Goal: Task Accomplishment & Management: Manage account settings

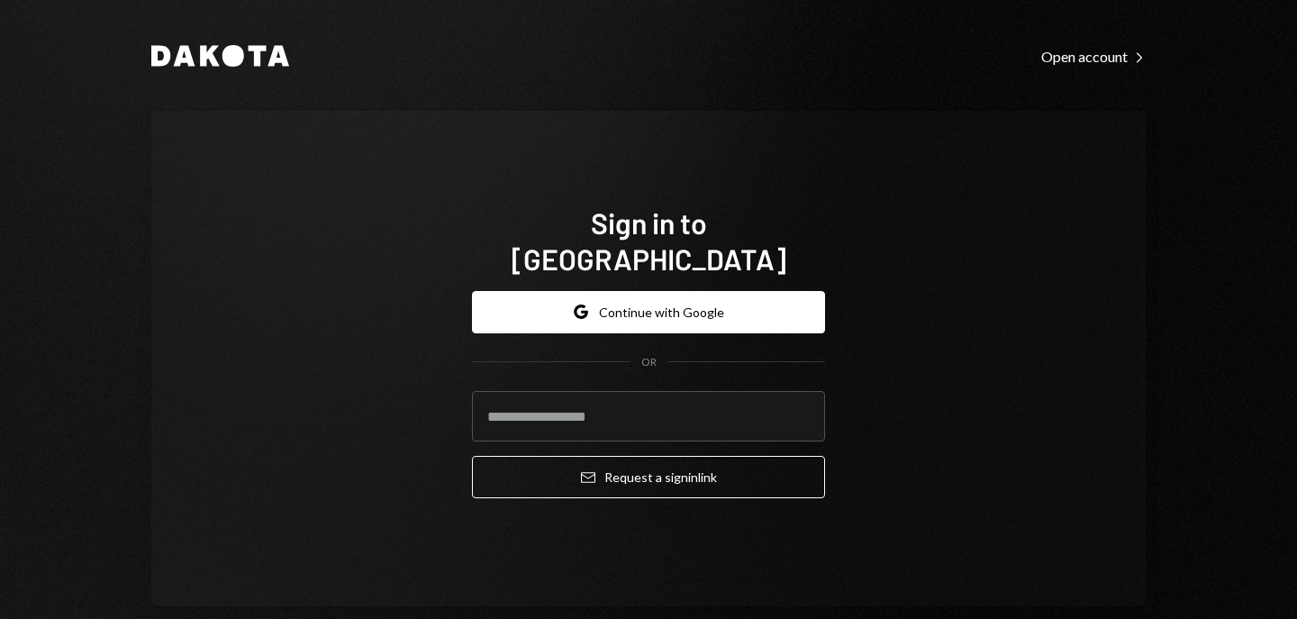
click at [601, 400] on input "email" at bounding box center [648, 416] width 353 height 50
type input "**********"
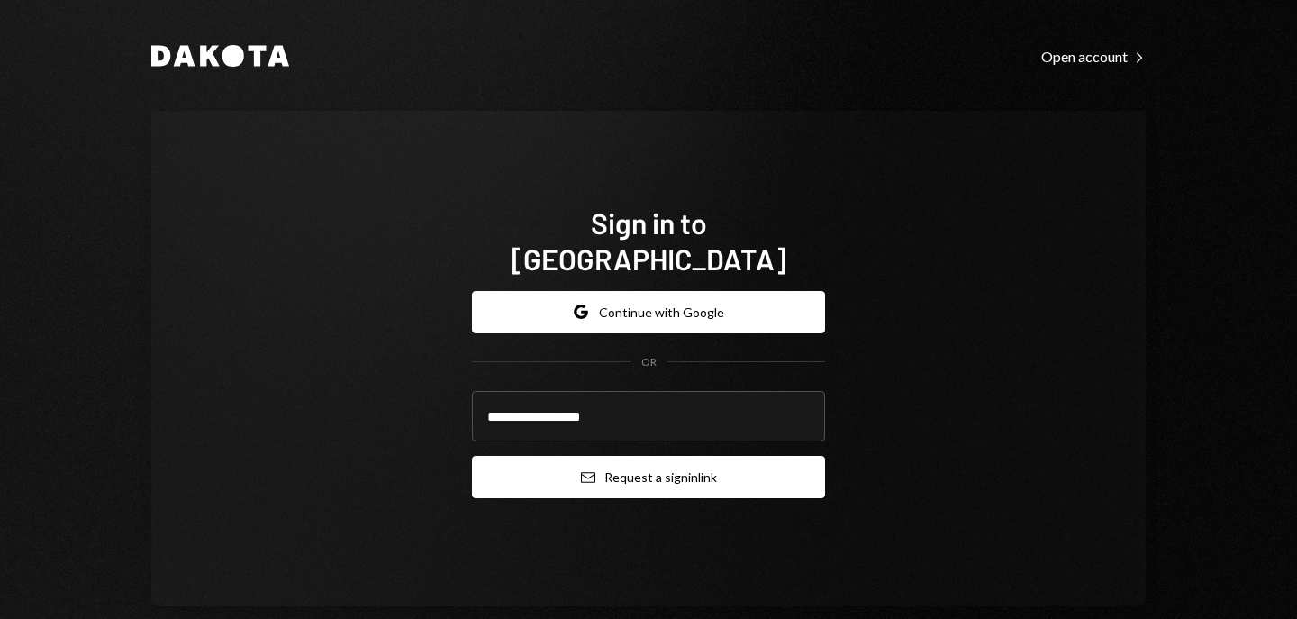
click at [617, 456] on button "Email Request a sign in link" at bounding box center [648, 477] width 353 height 42
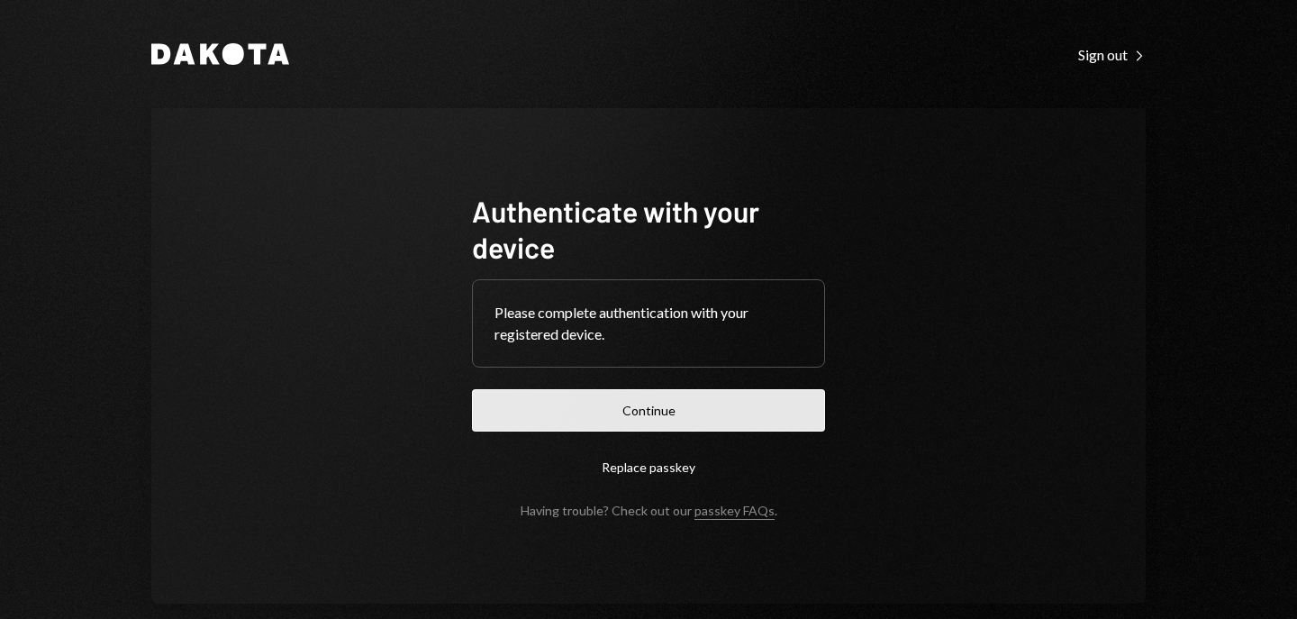
click at [655, 415] on button "Continue" at bounding box center [648, 410] width 353 height 42
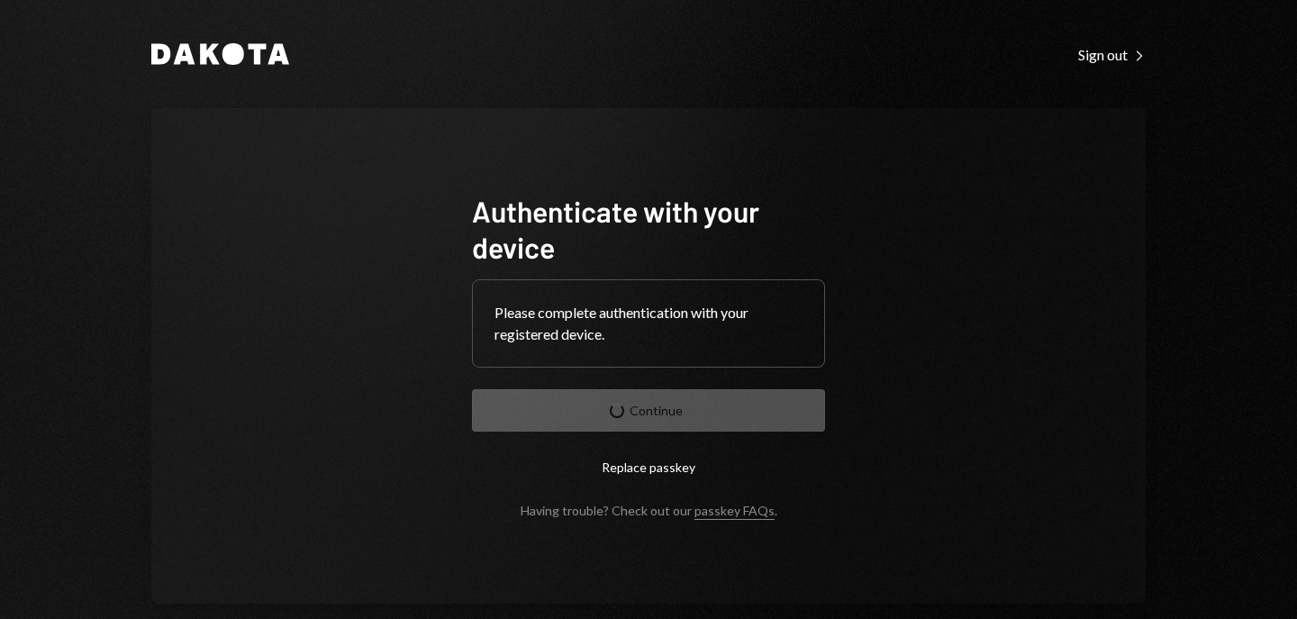
click at [655, 415] on form "Authenticate with your device Please complete authentication with your register…" at bounding box center [648, 355] width 353 height 325
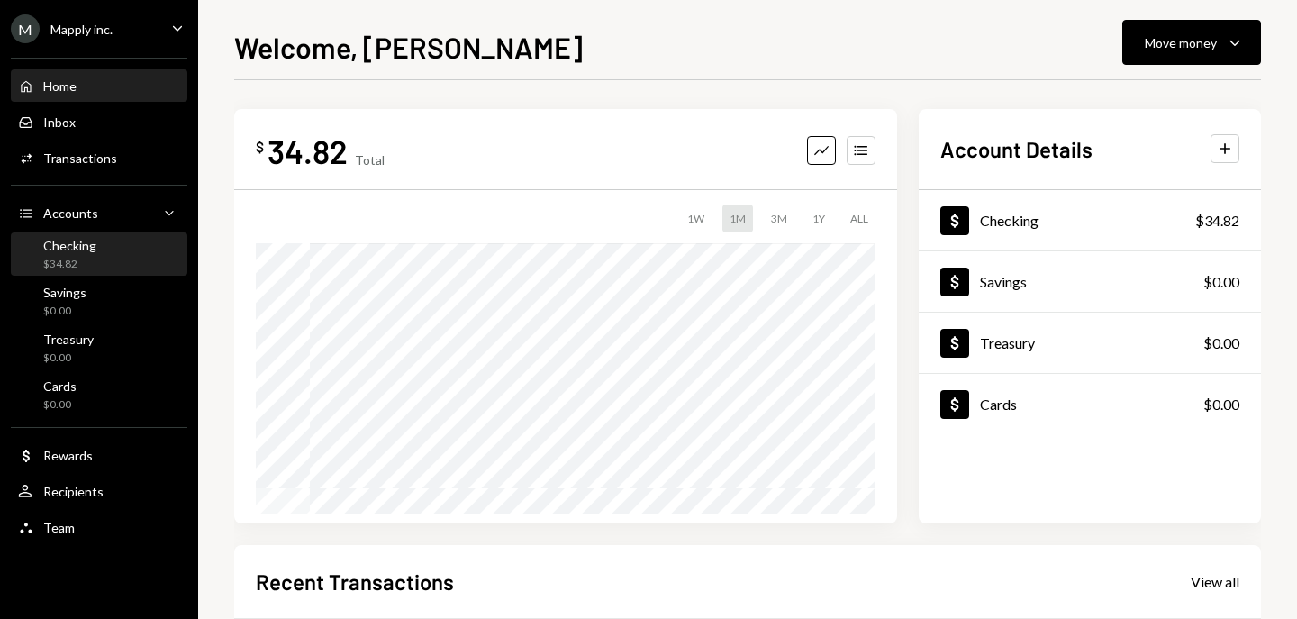
click at [63, 250] on div "Checking" at bounding box center [69, 245] width 53 height 15
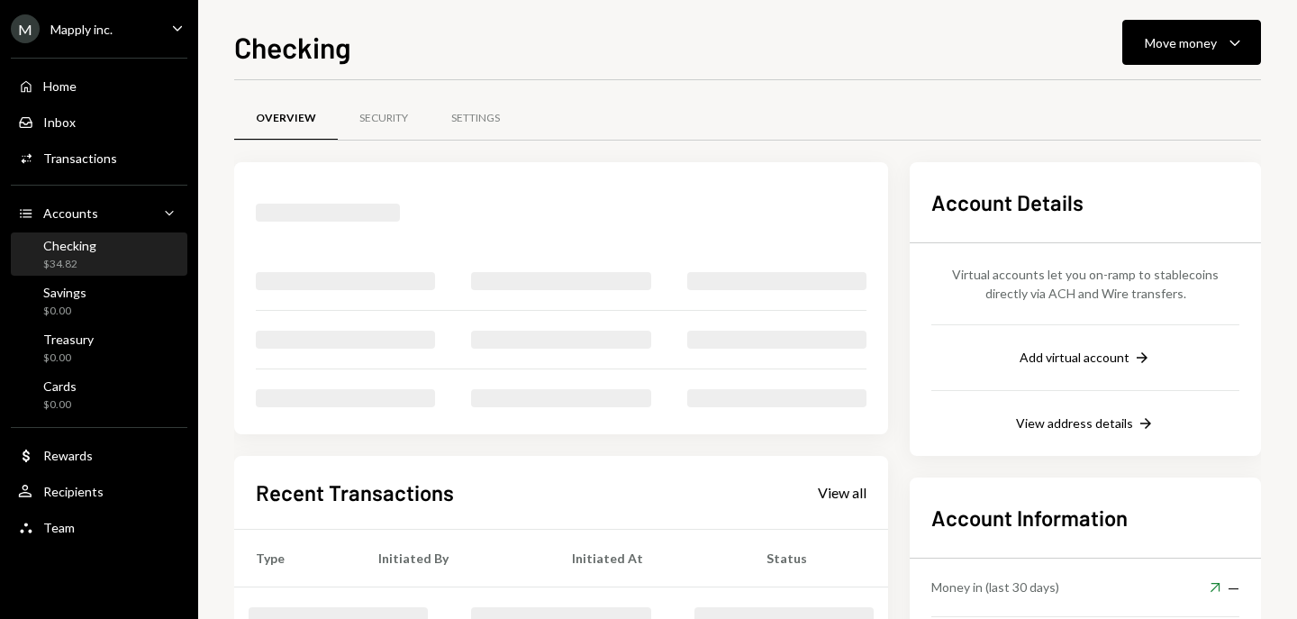
scroll to position [4, 0]
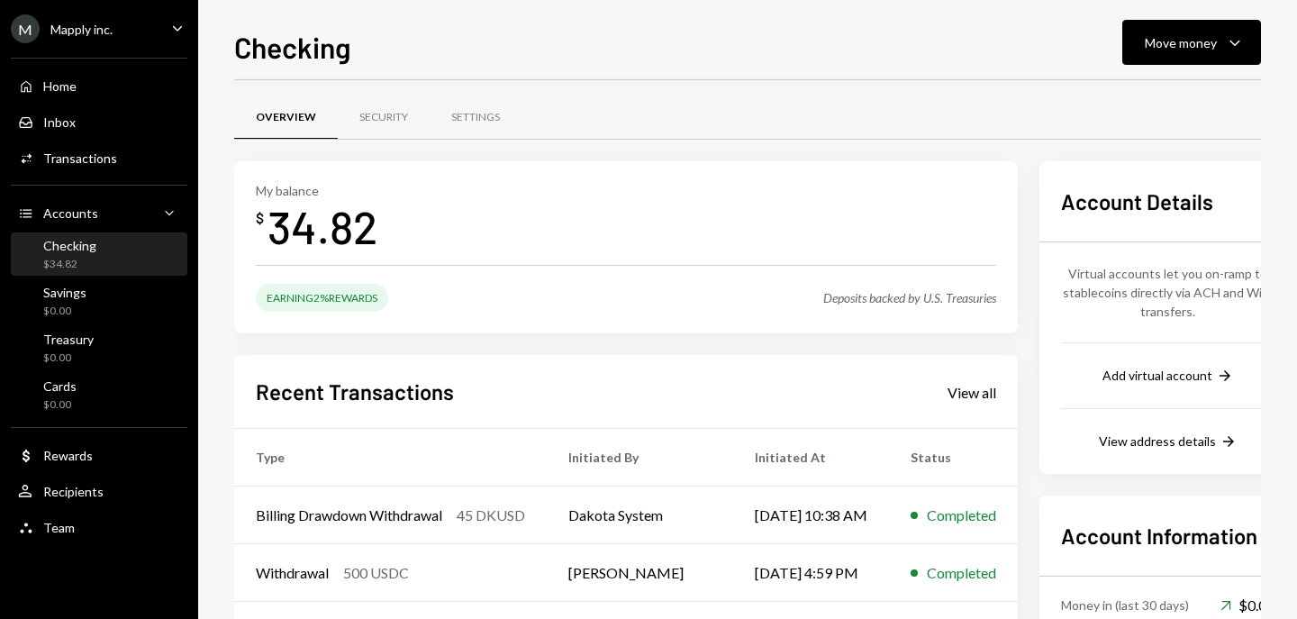
click at [740, 378] on div "Recent Transactions View all" at bounding box center [626, 391] width 740 height 30
click at [381, 112] on div "Security" at bounding box center [383, 117] width 49 height 15
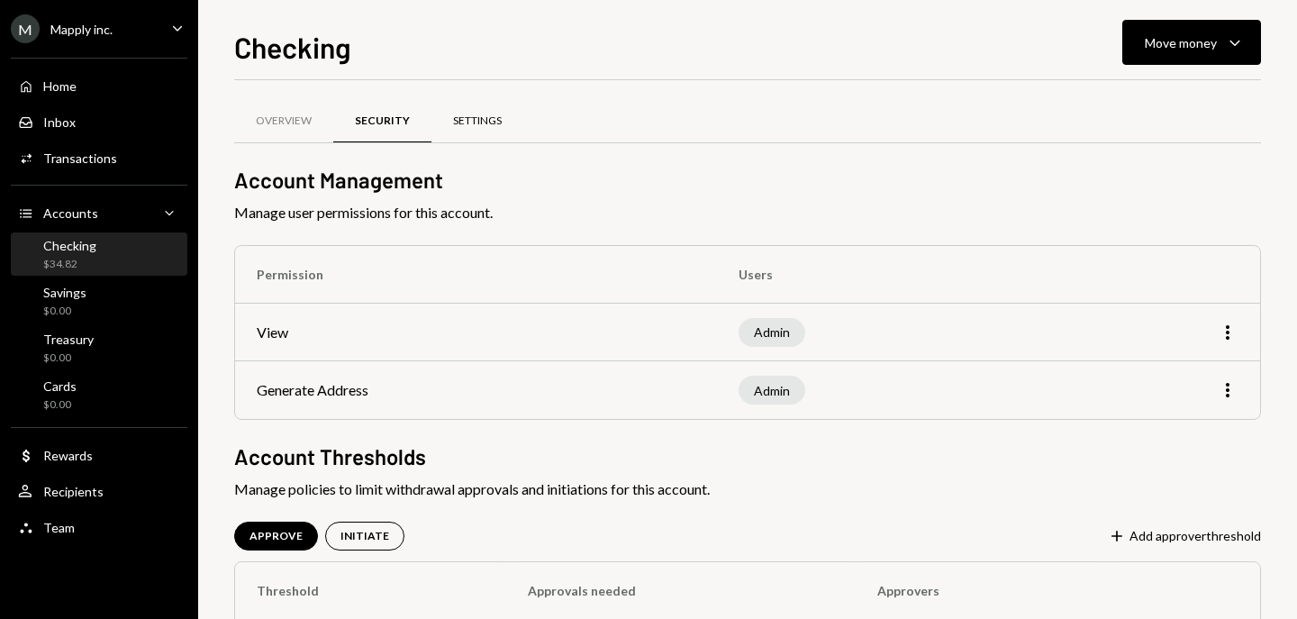
click at [472, 119] on div "Settings" at bounding box center [477, 120] width 49 height 15
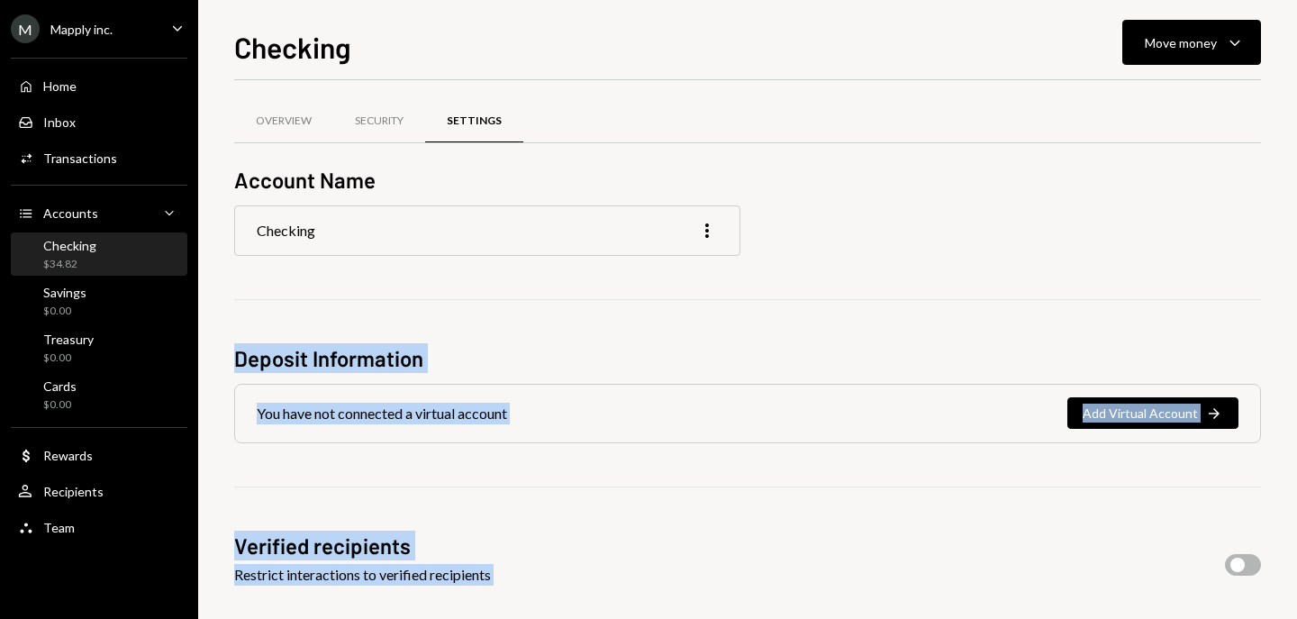
drag, startPoint x: 1265, startPoint y: 229, endPoint x: 1296, endPoint y: 229, distance: 30.6
click at [1272, 229] on div "Checking Move money Caret Down Overview Security Settings Account Name Checking…" at bounding box center [747, 309] width 1099 height 619
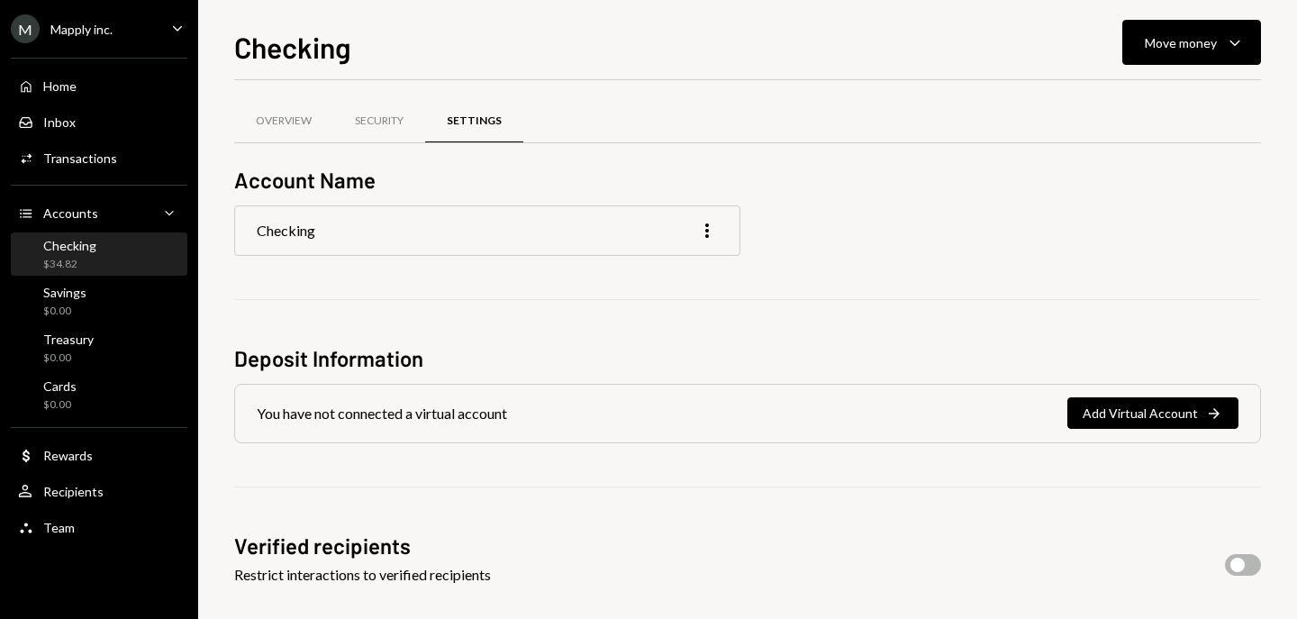
drag, startPoint x: 1283, startPoint y: 241, endPoint x: 1257, endPoint y: 258, distance: 30.0
click at [1275, 247] on div "Checking Move money Caret Down Overview Security Settings Account Name Checking…" at bounding box center [747, 309] width 1099 height 619
click at [282, 121] on div "Overview" at bounding box center [284, 120] width 56 height 15
